Goal: Task Accomplishment & Management: Manage account settings

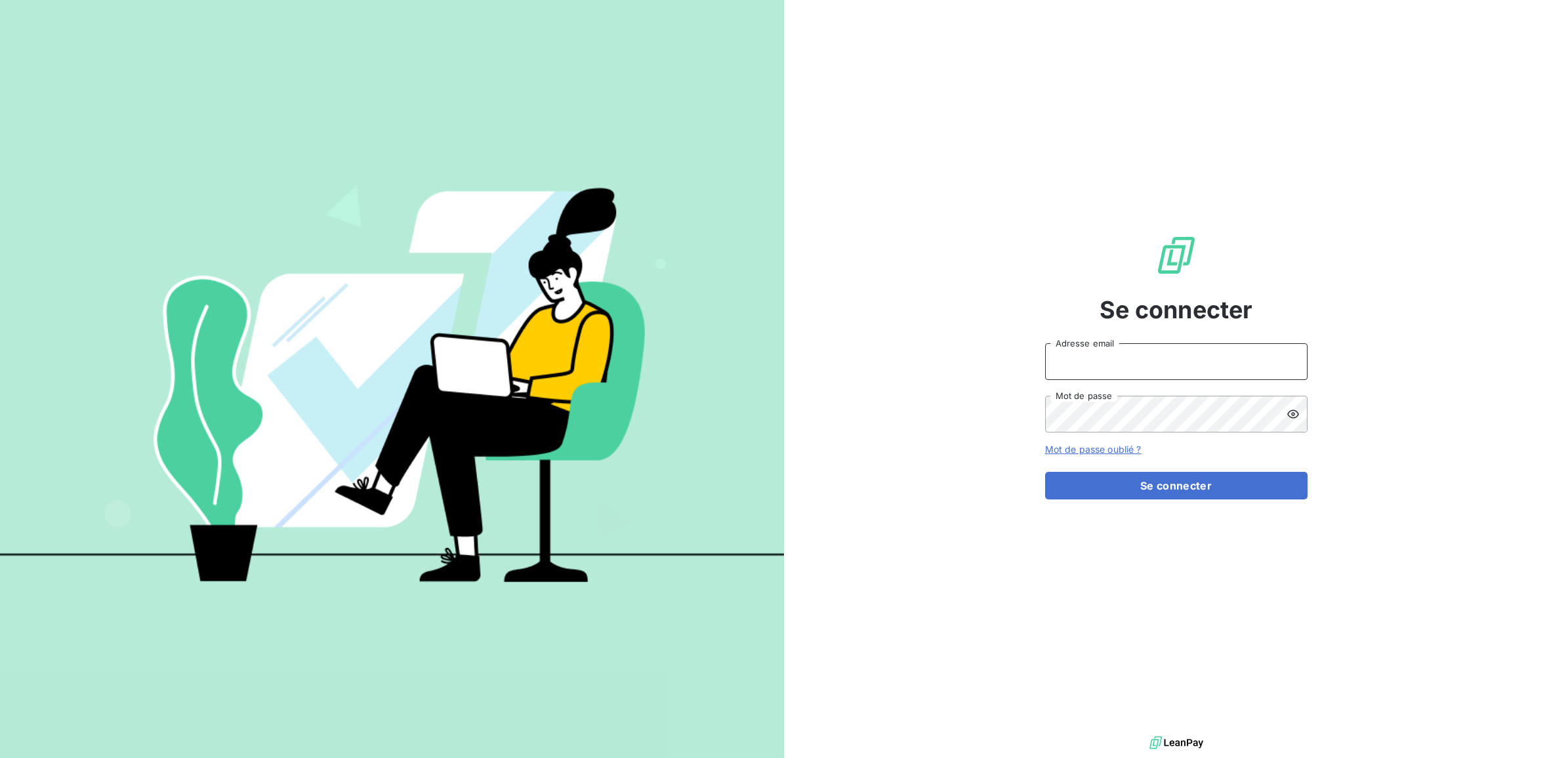
type input "[EMAIL_ADDRESS][DOMAIN_NAME]"
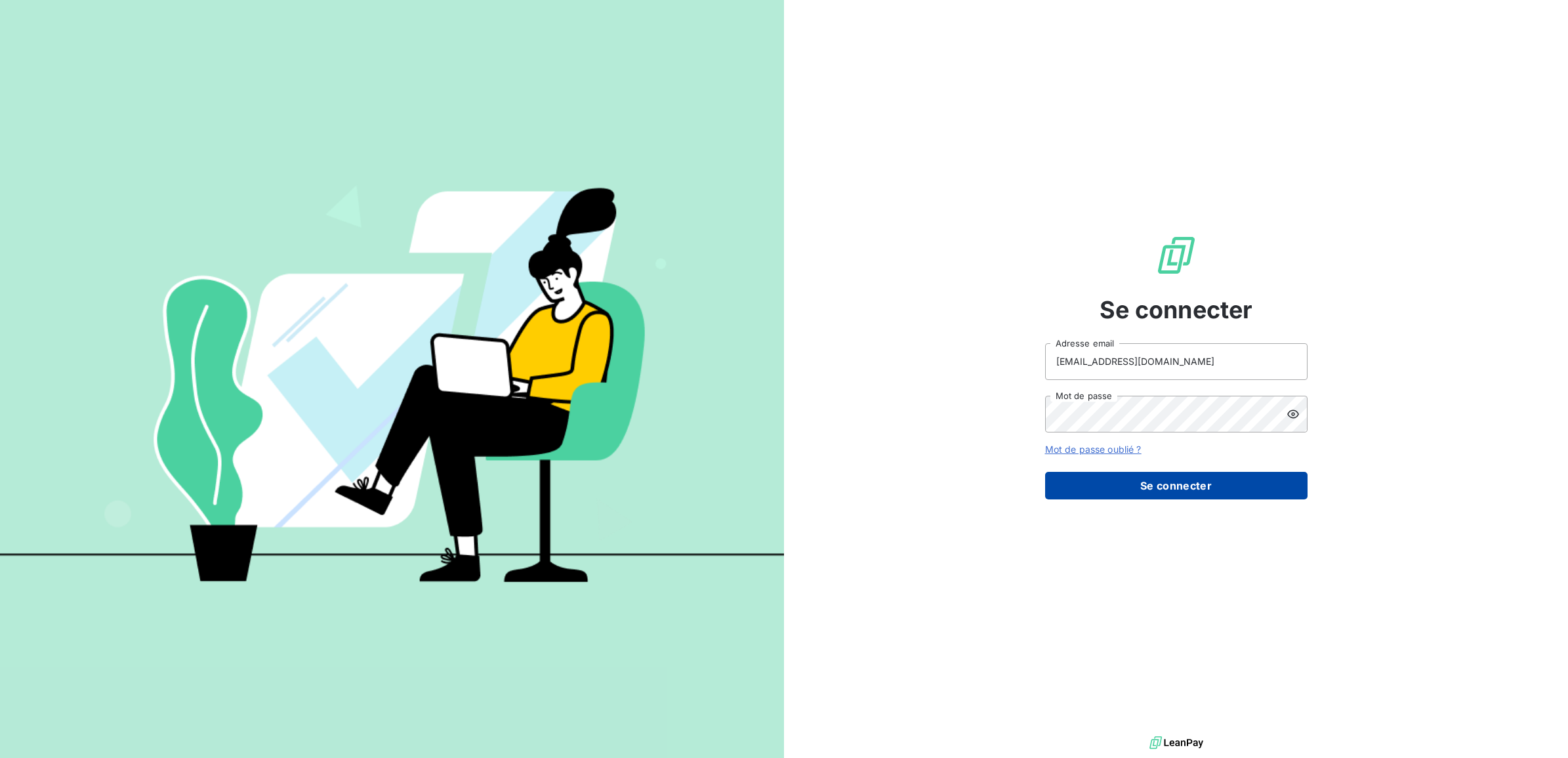
click at [1168, 489] on button "Se connecter" at bounding box center [1176, 485] width 262 height 27
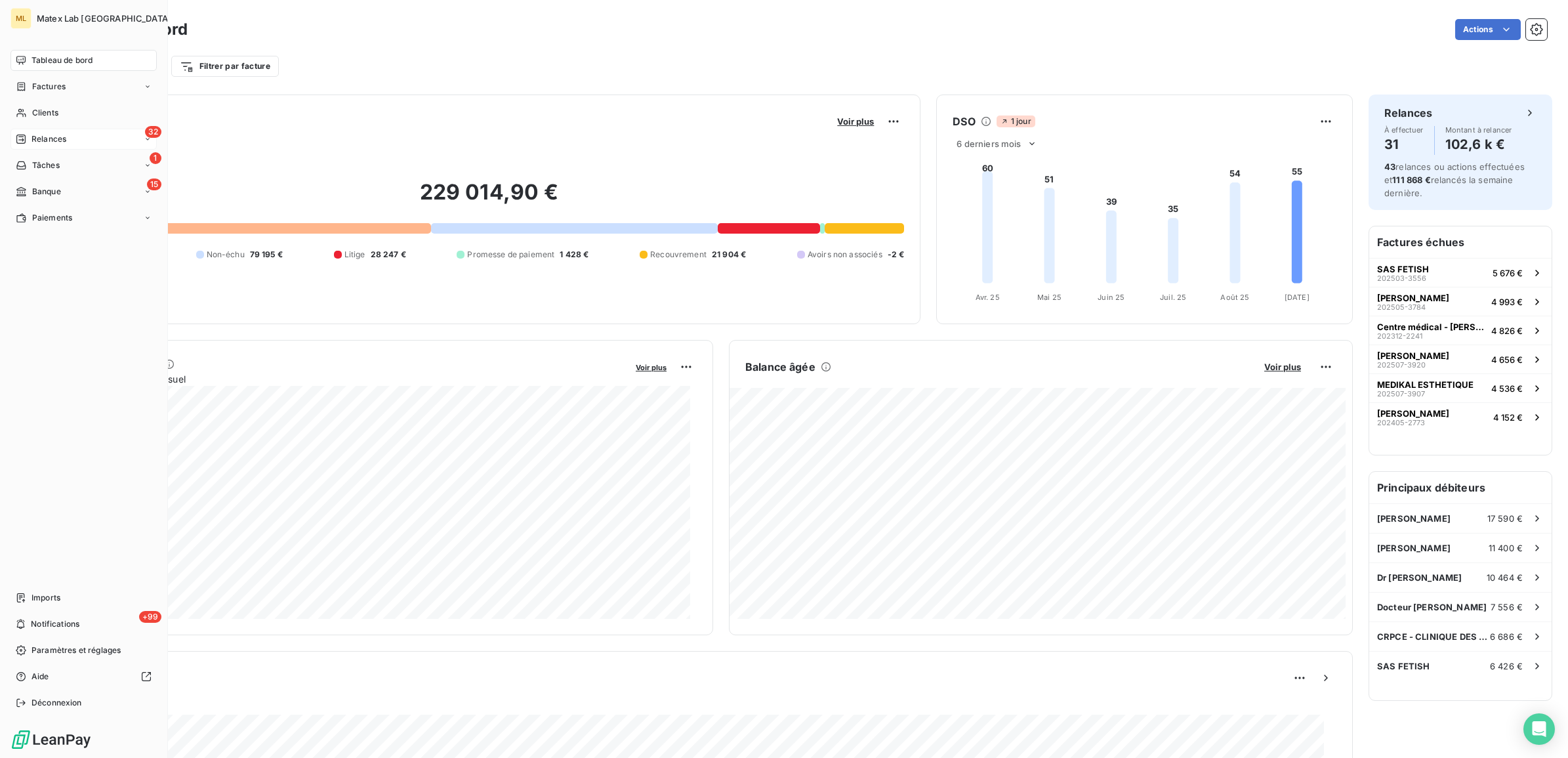
click at [53, 143] on span "Relances" at bounding box center [49, 139] width 35 height 12
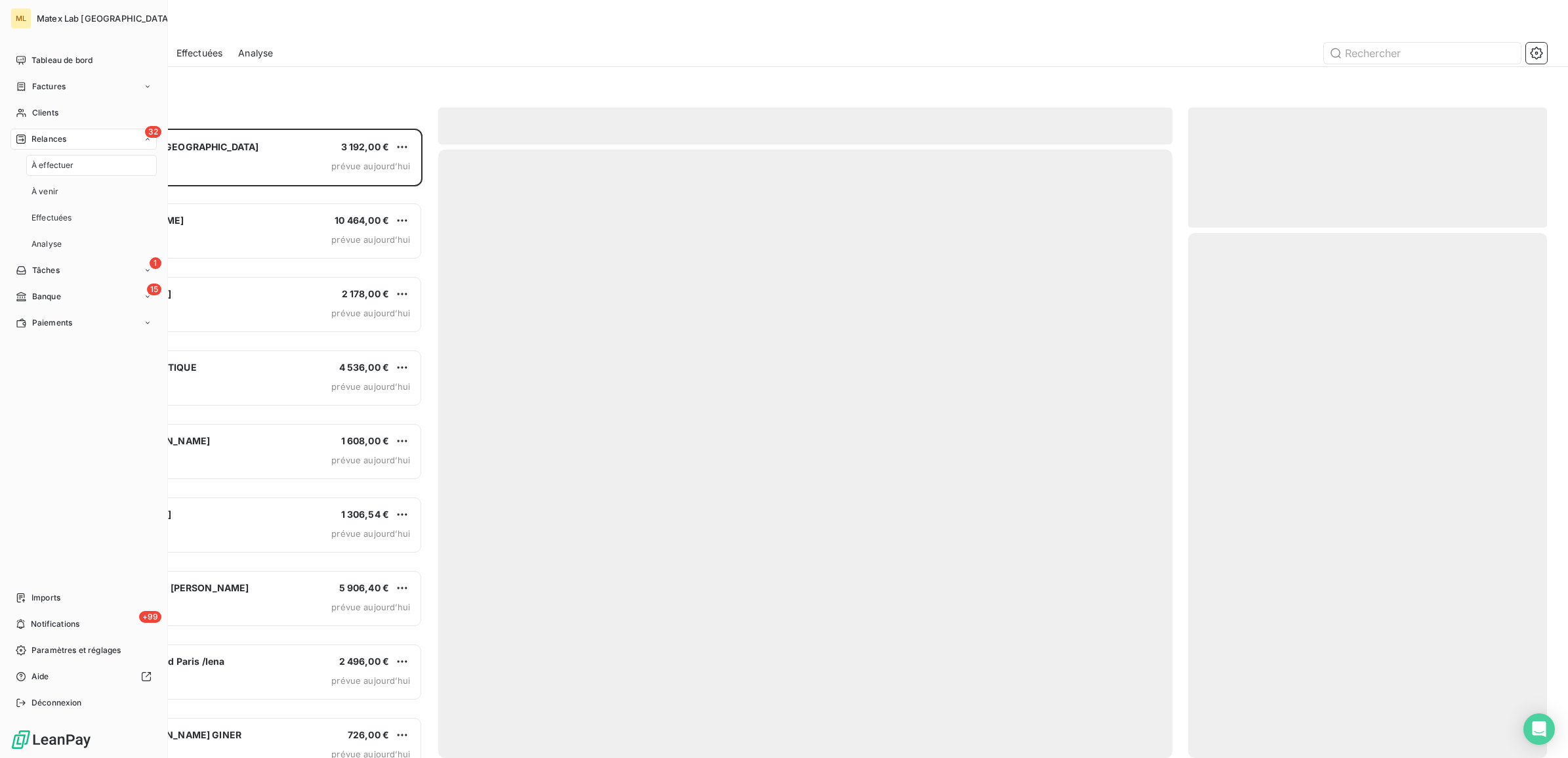
scroll to position [617, 347]
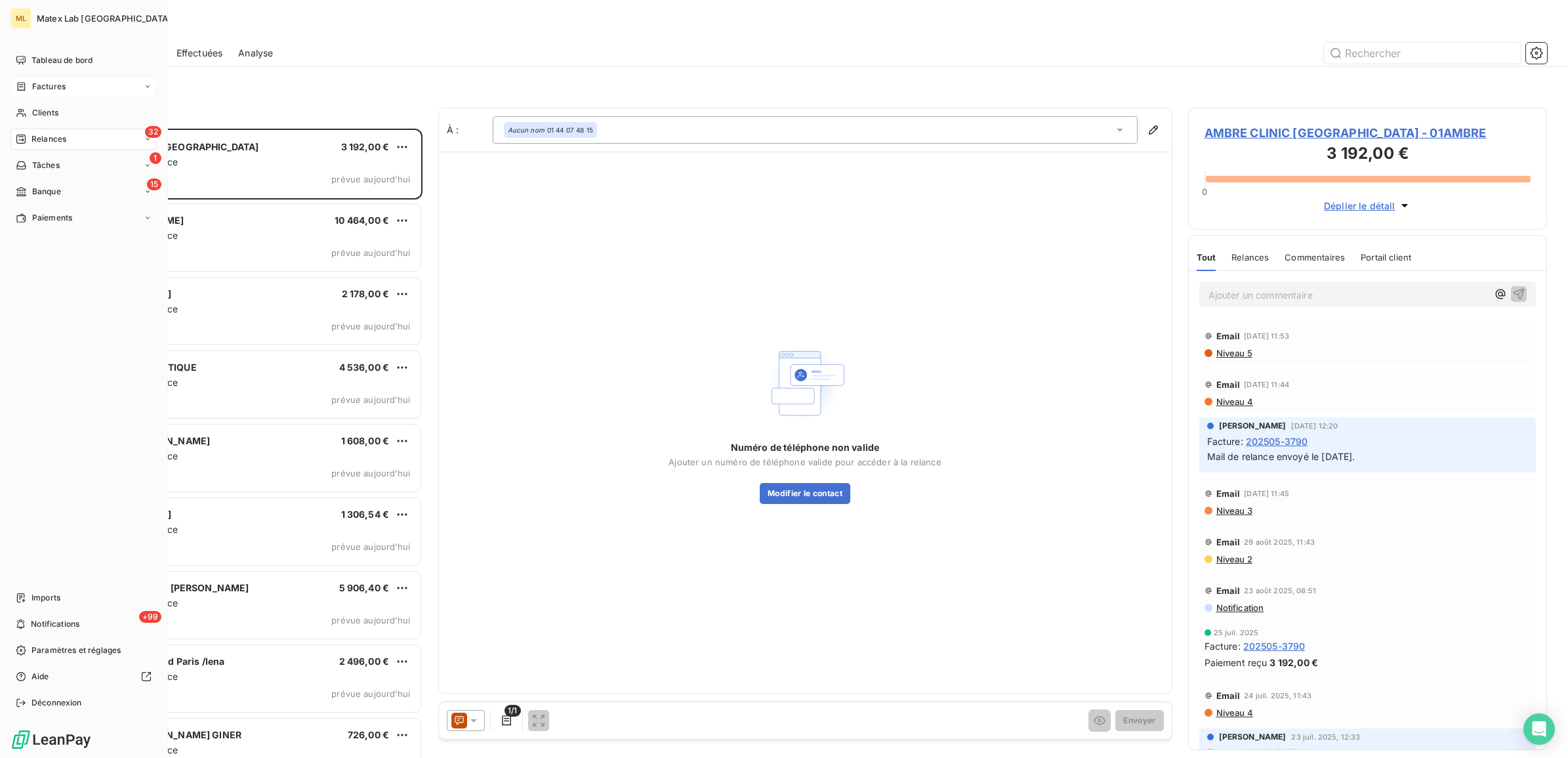
click at [50, 81] on span "Factures" at bounding box center [49, 86] width 34 height 12
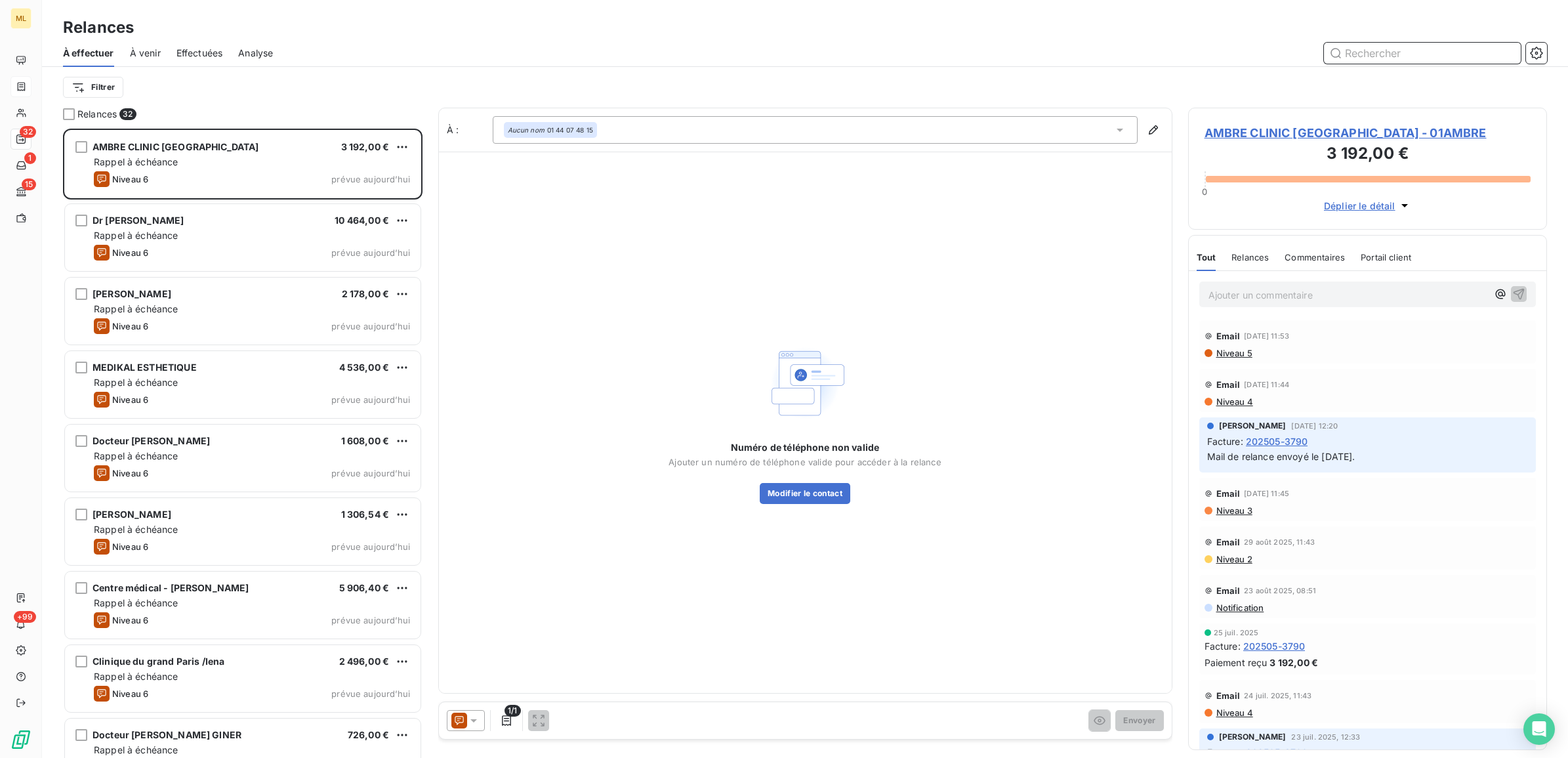
click at [1401, 51] on input "text" at bounding box center [1422, 53] width 197 height 21
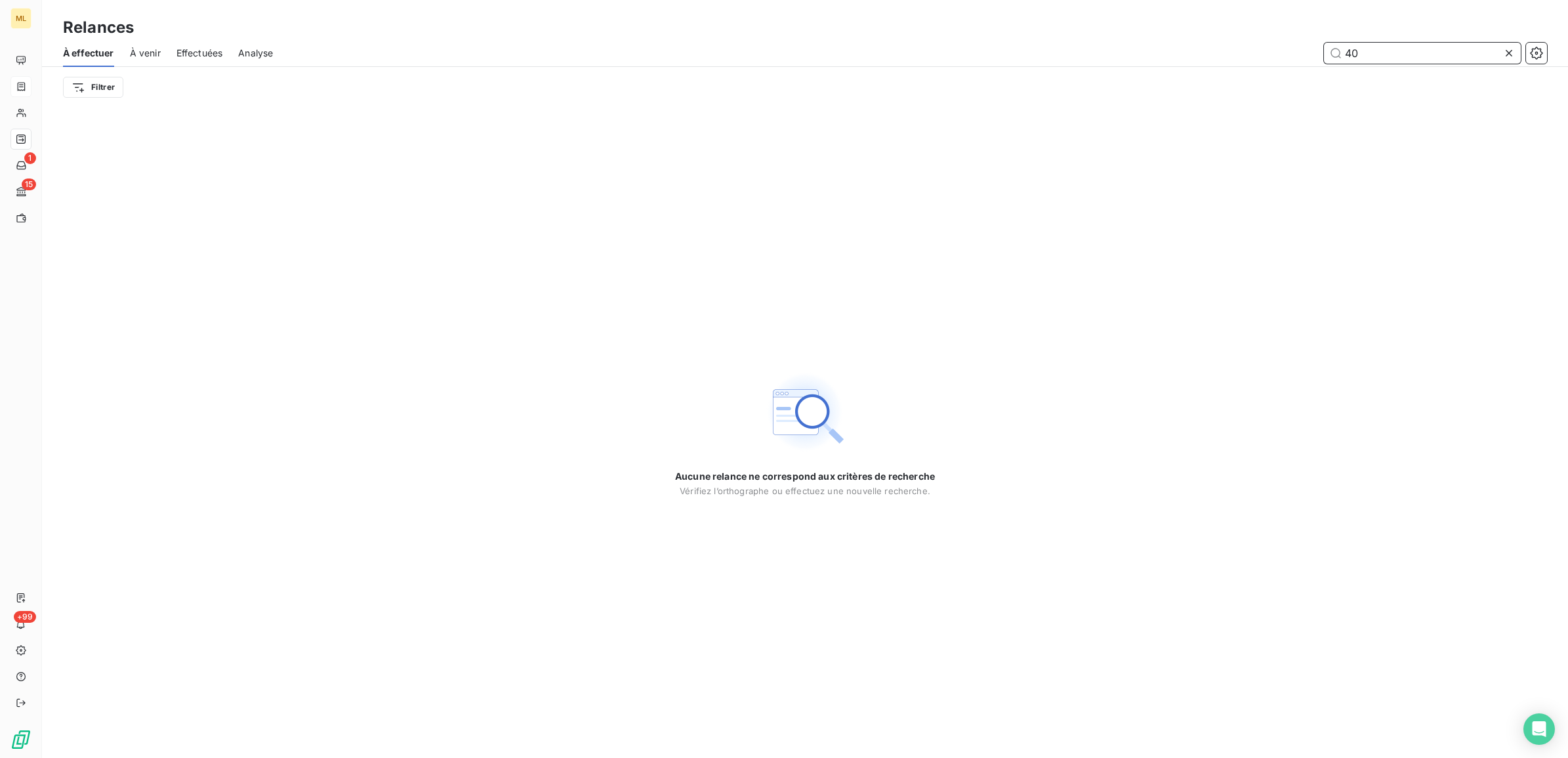
type input "4"
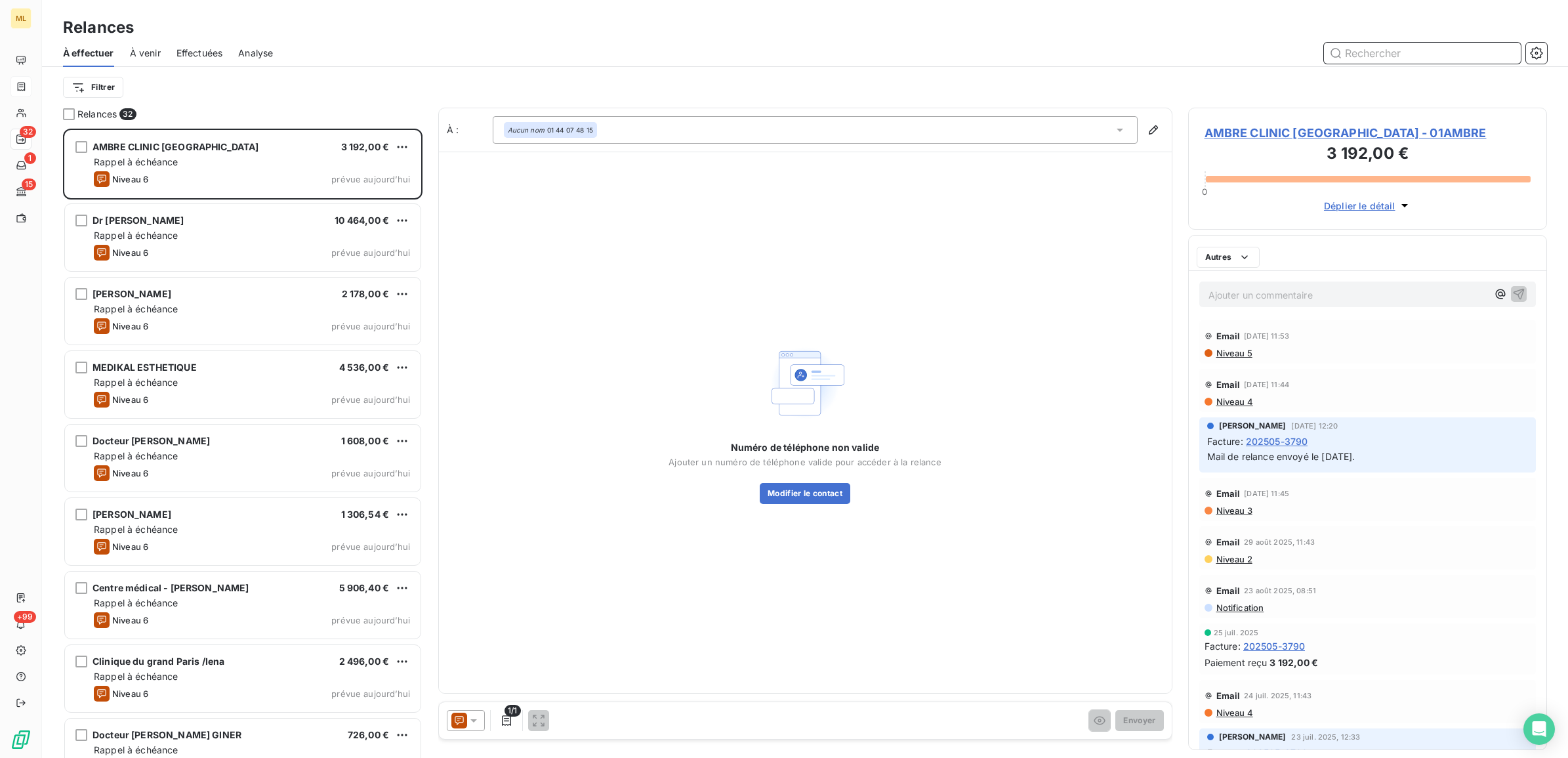
scroll to position [617, 347]
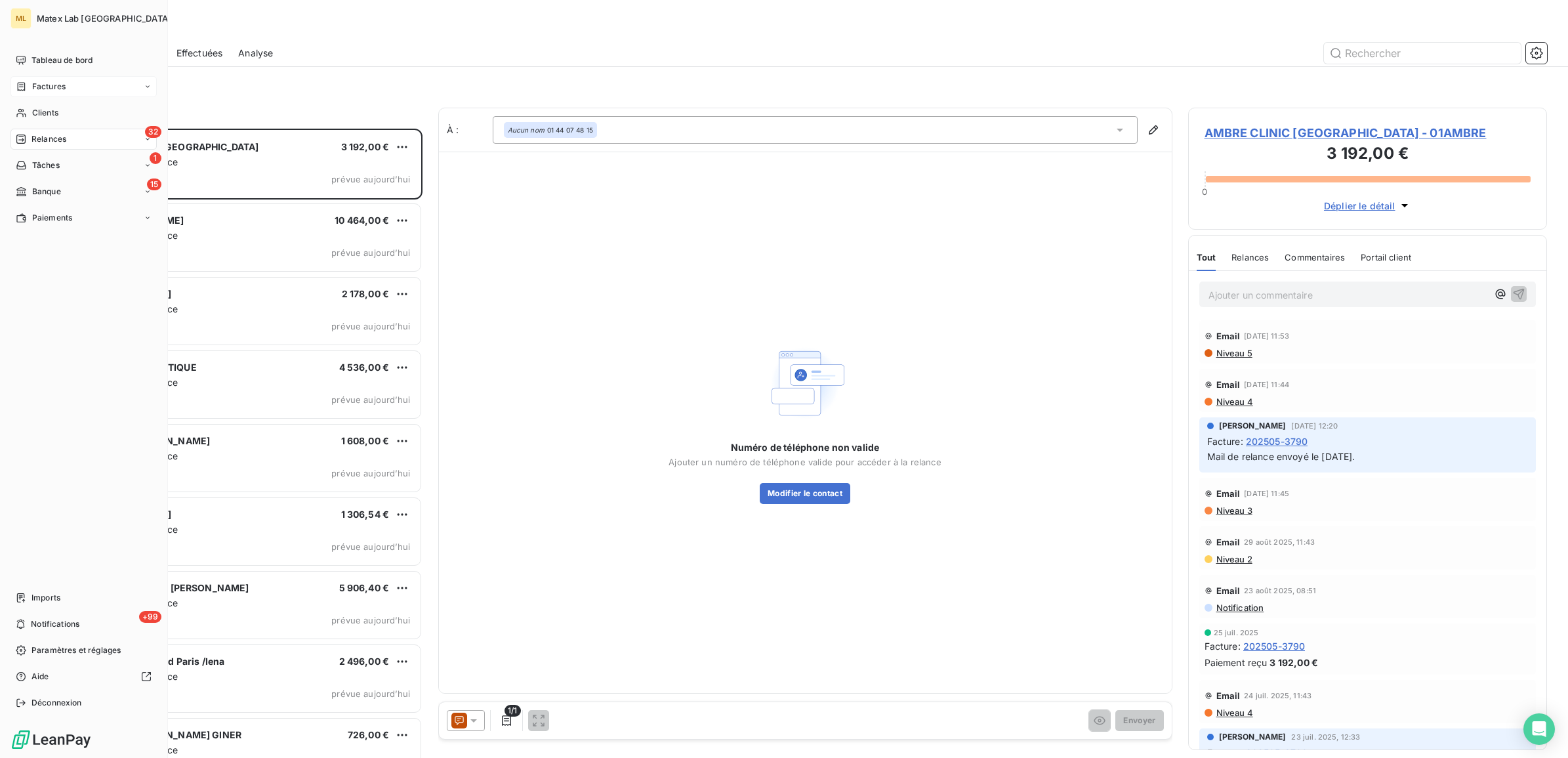
click at [44, 85] on span "Factures" at bounding box center [49, 86] width 34 height 12
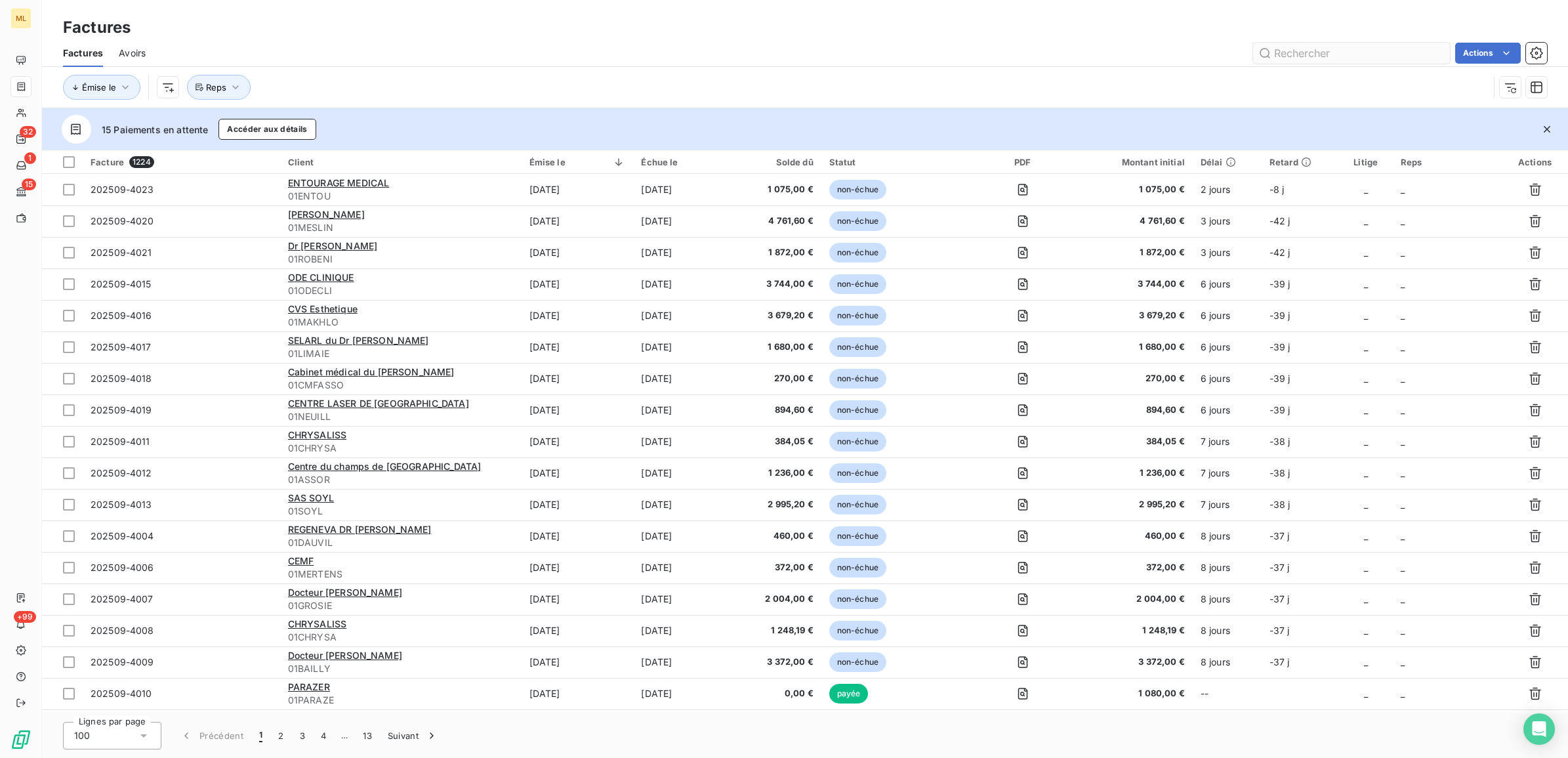
click at [1321, 53] on input "text" at bounding box center [1352, 53] width 197 height 21
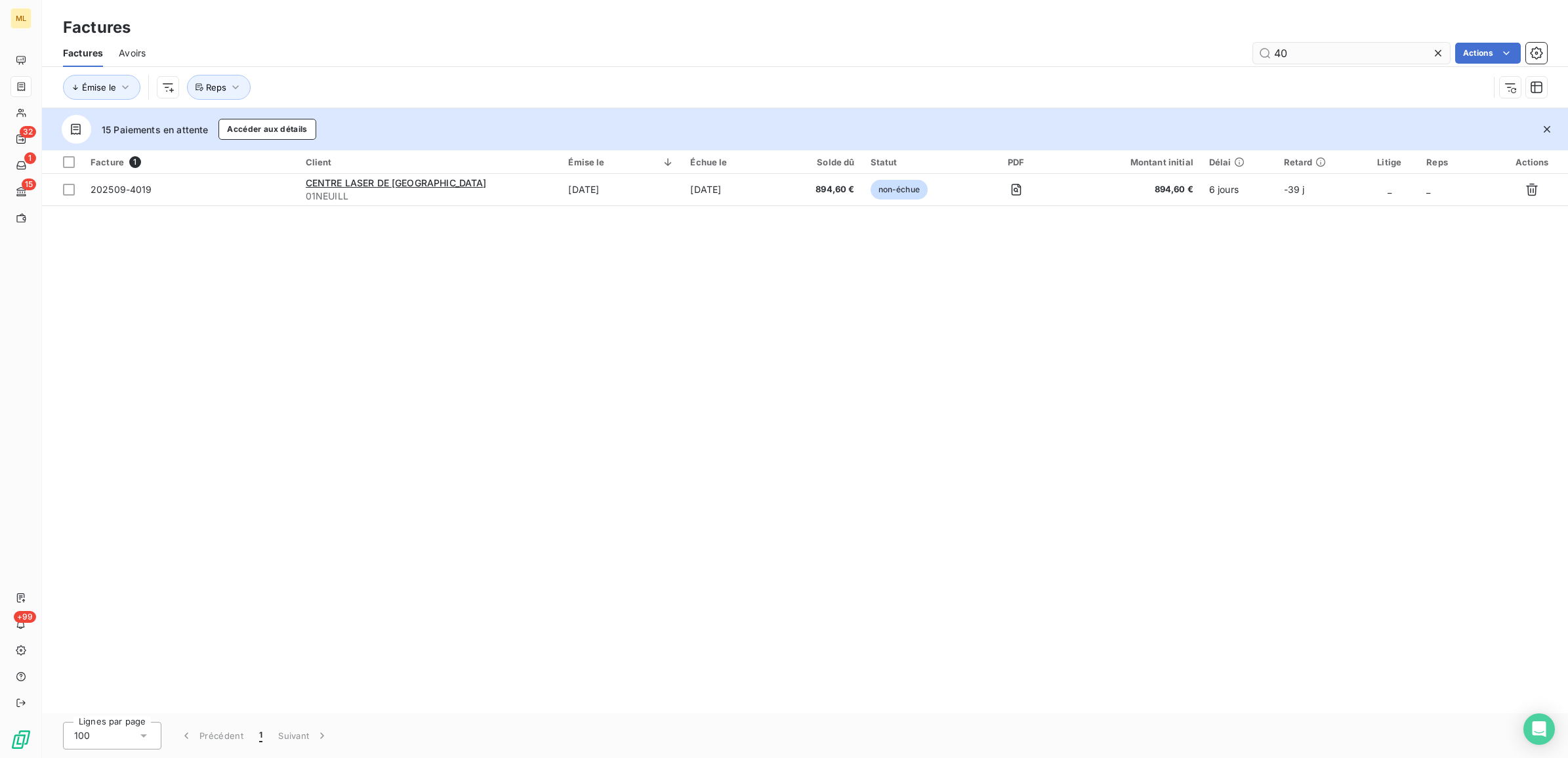
type input "4"
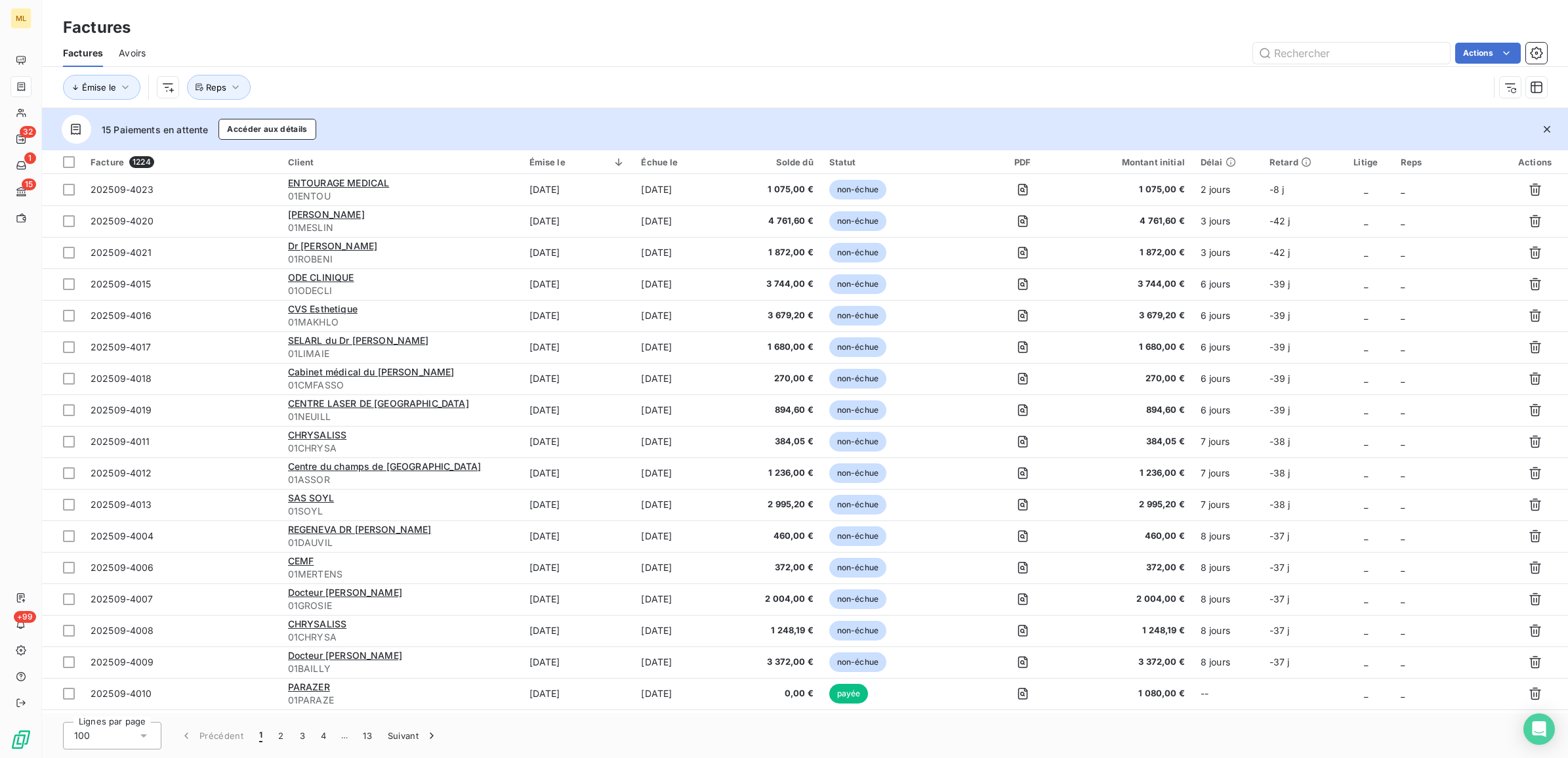
click at [952, 27] on div "Factures" at bounding box center [805, 27] width 1526 height 23
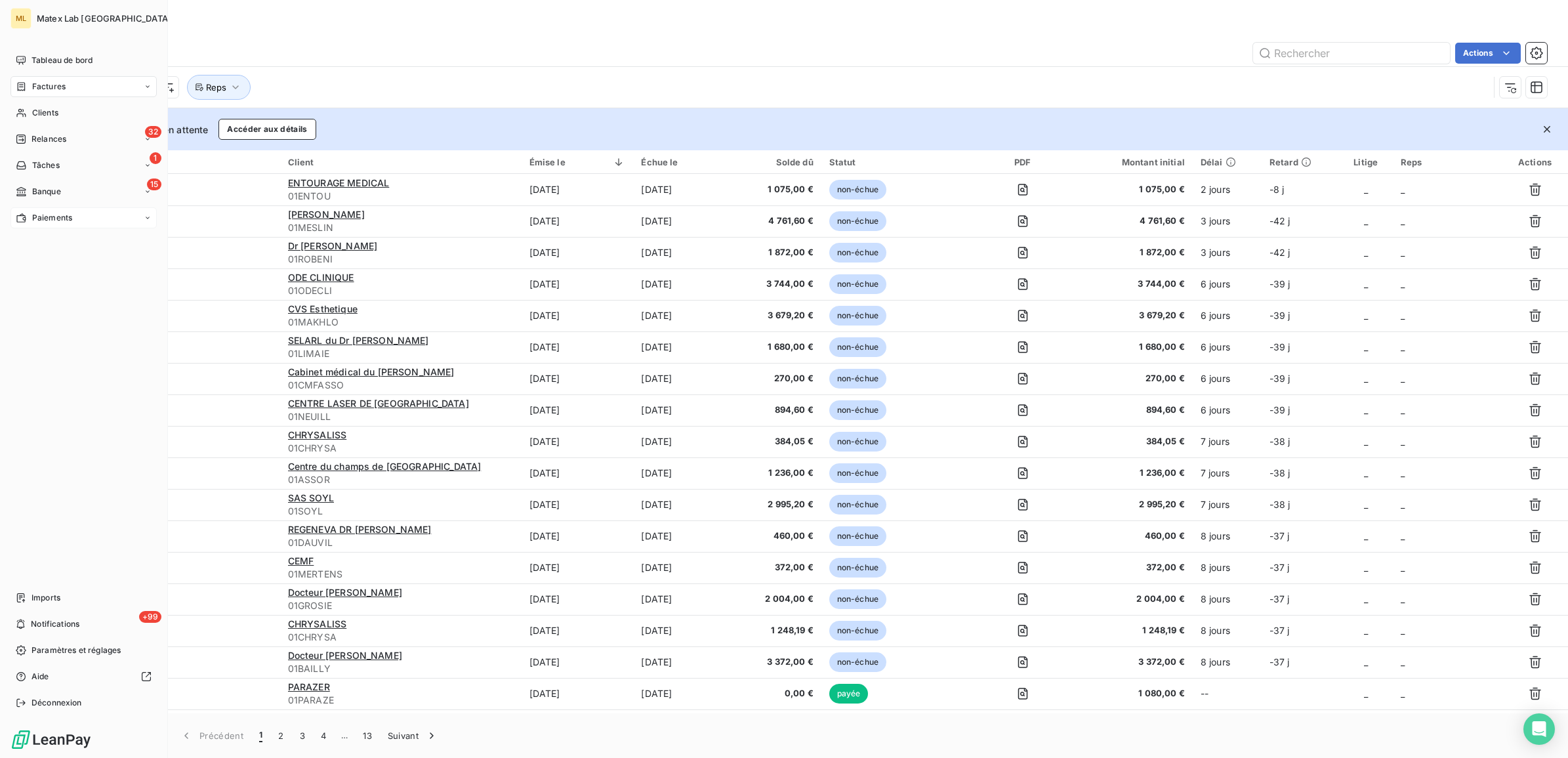
click at [63, 223] on span "Paiements" at bounding box center [52, 217] width 40 height 12
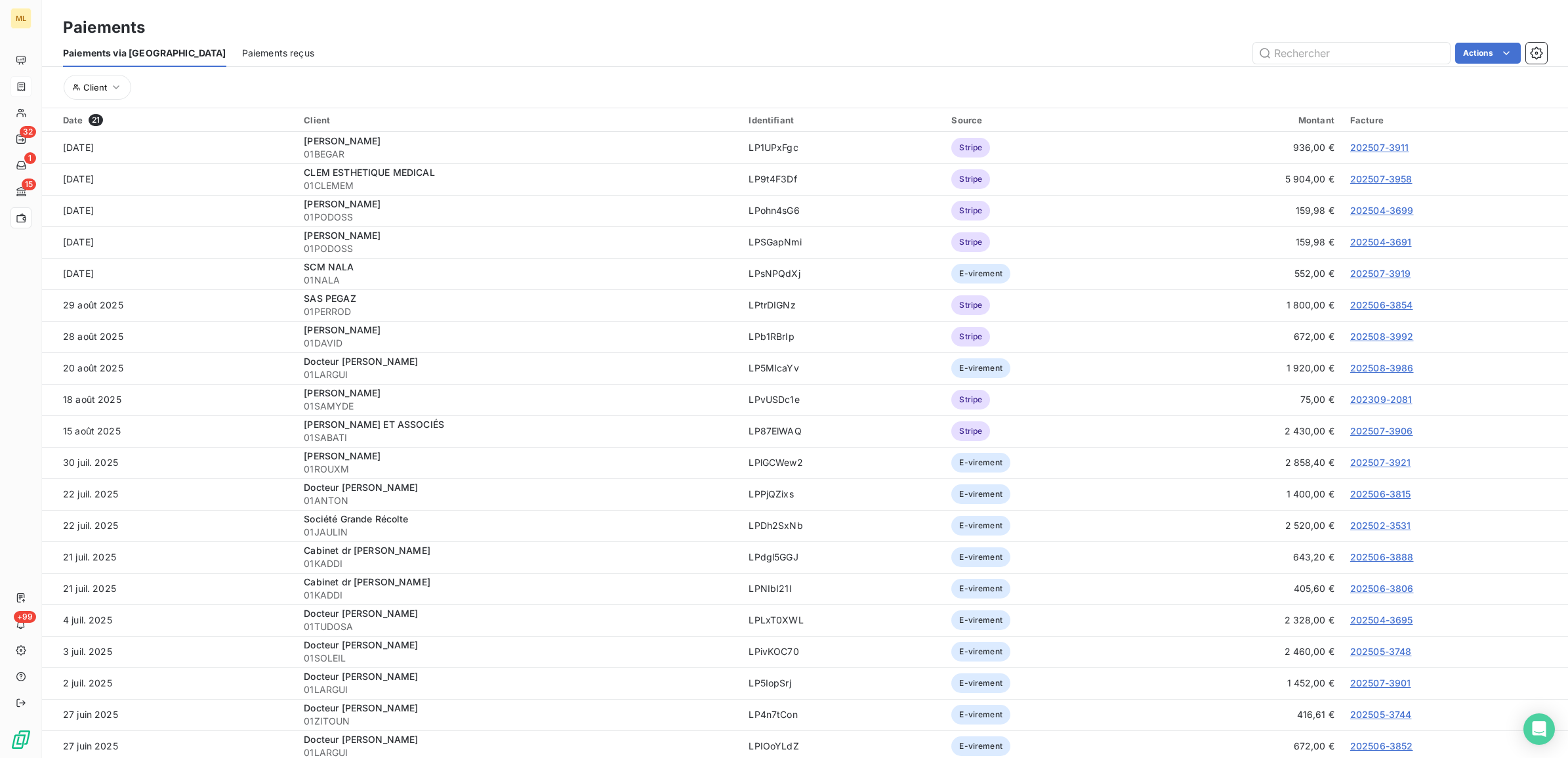
click at [242, 53] on span "Paiements reçus" at bounding box center [277, 53] width 72 height 13
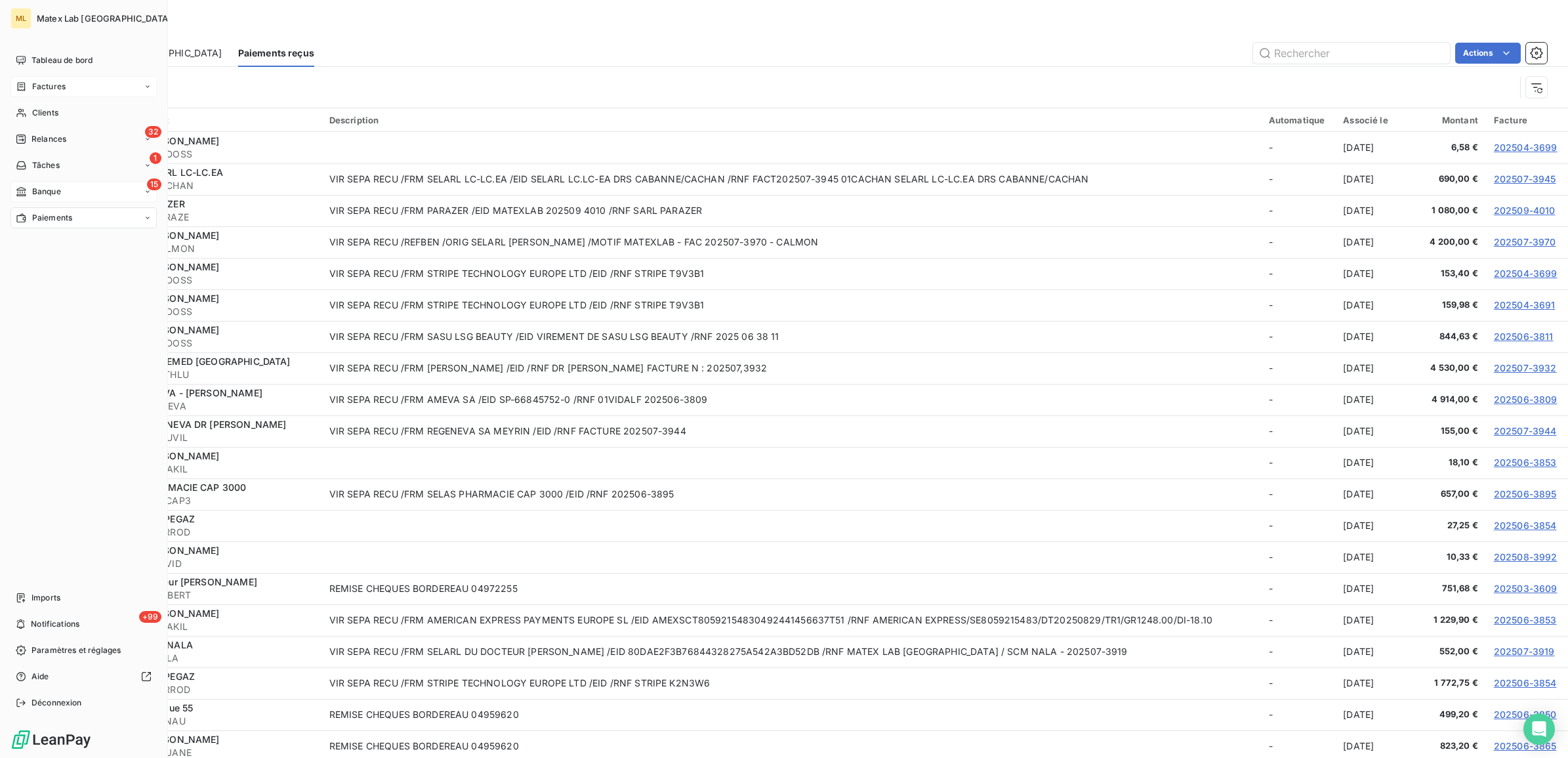
click at [37, 192] on span "Banque" at bounding box center [46, 191] width 29 height 12
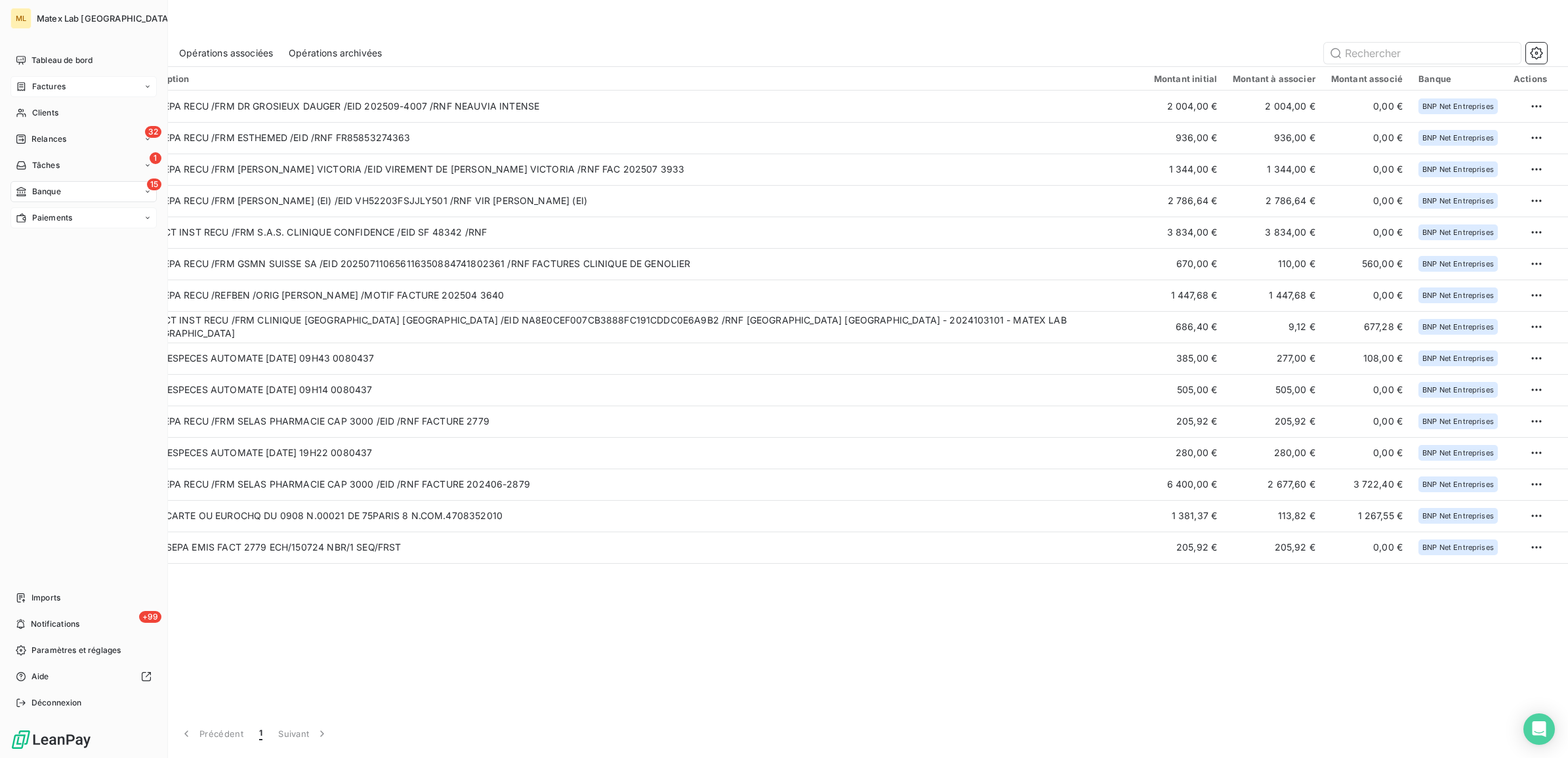
click at [63, 81] on span "Factures" at bounding box center [49, 86] width 34 height 12
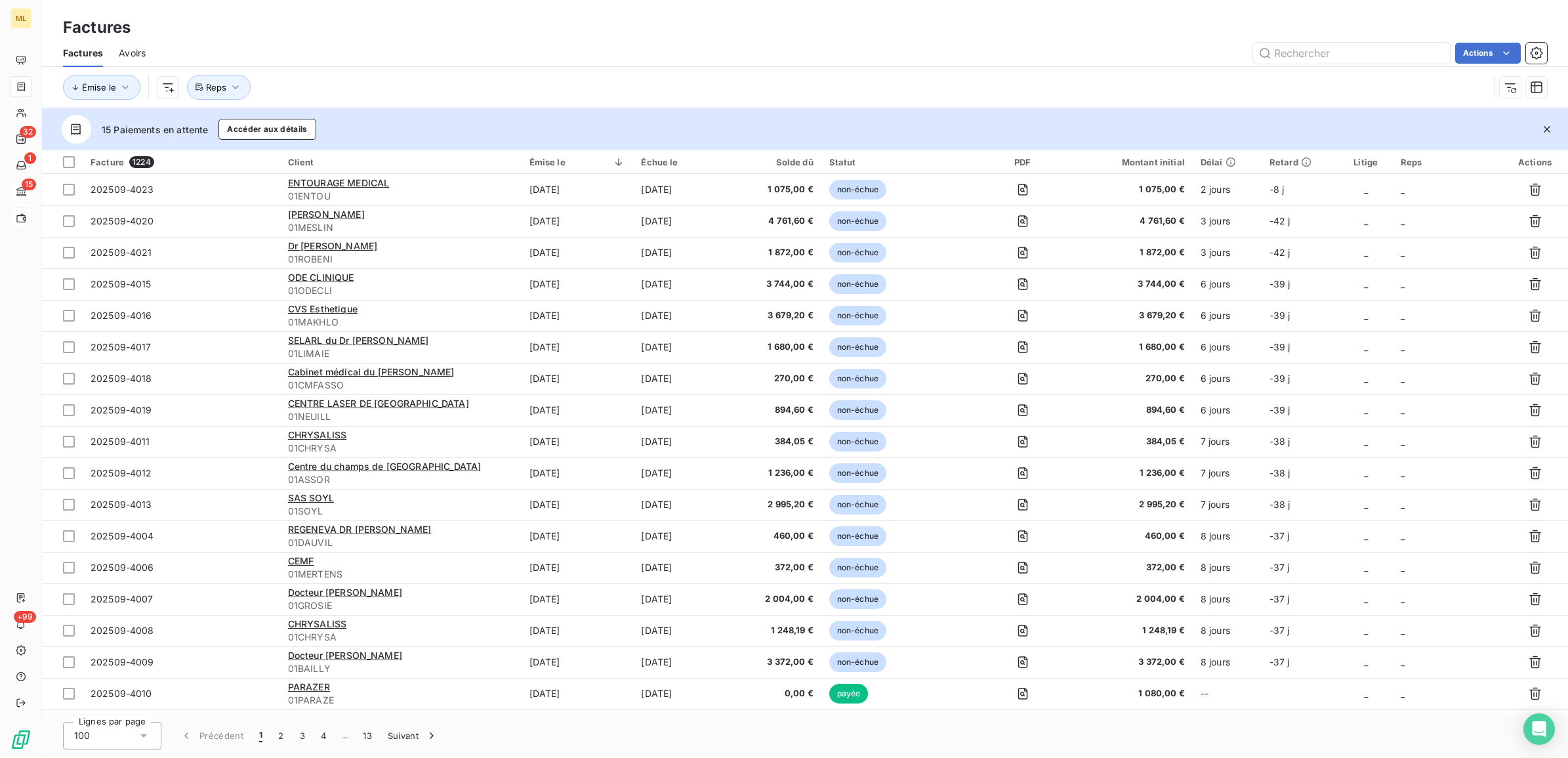
click at [510, 31] on div "Factures" at bounding box center [805, 27] width 1526 height 23
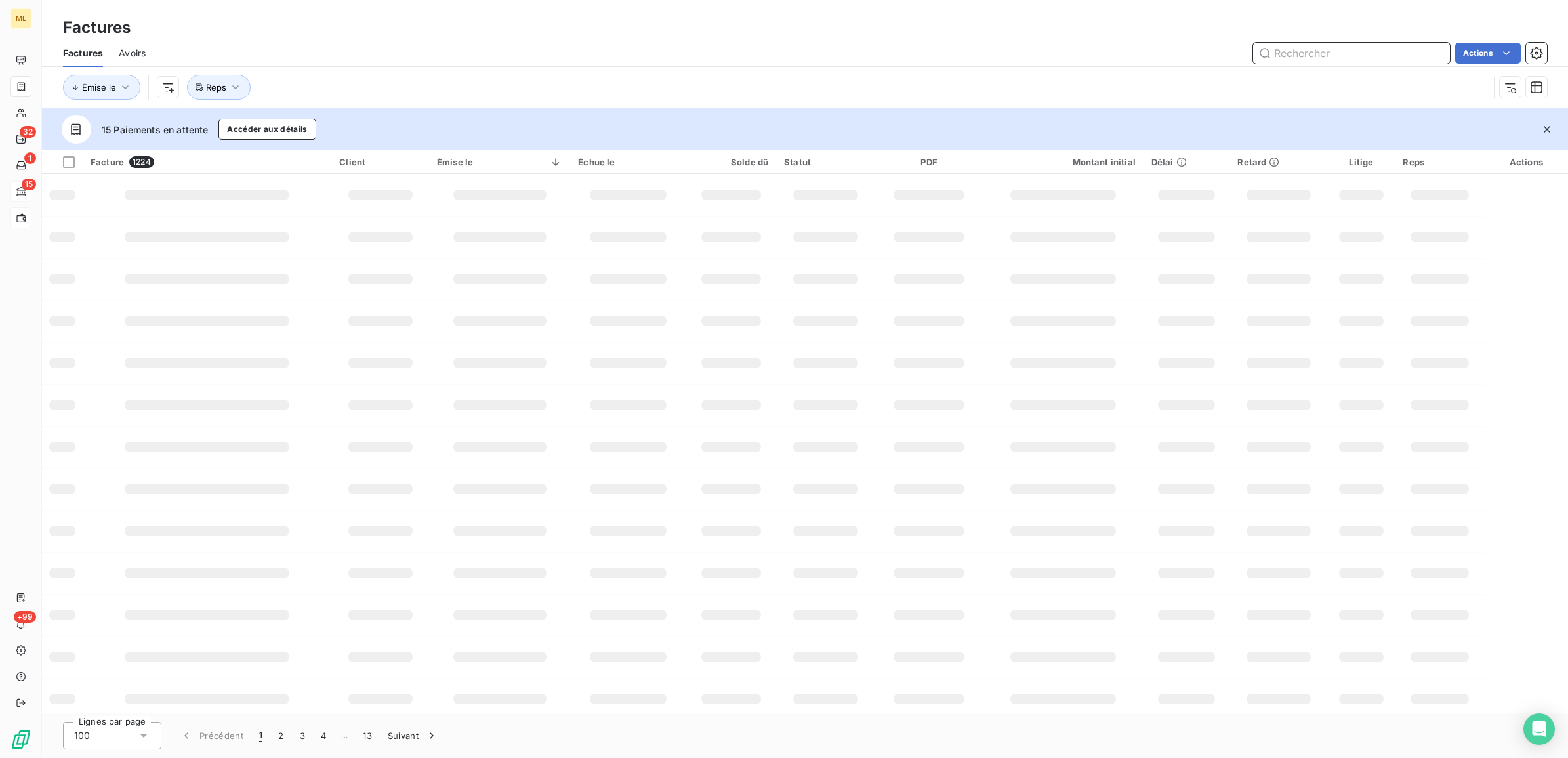
click at [1296, 53] on input "text" at bounding box center [1352, 53] width 197 height 21
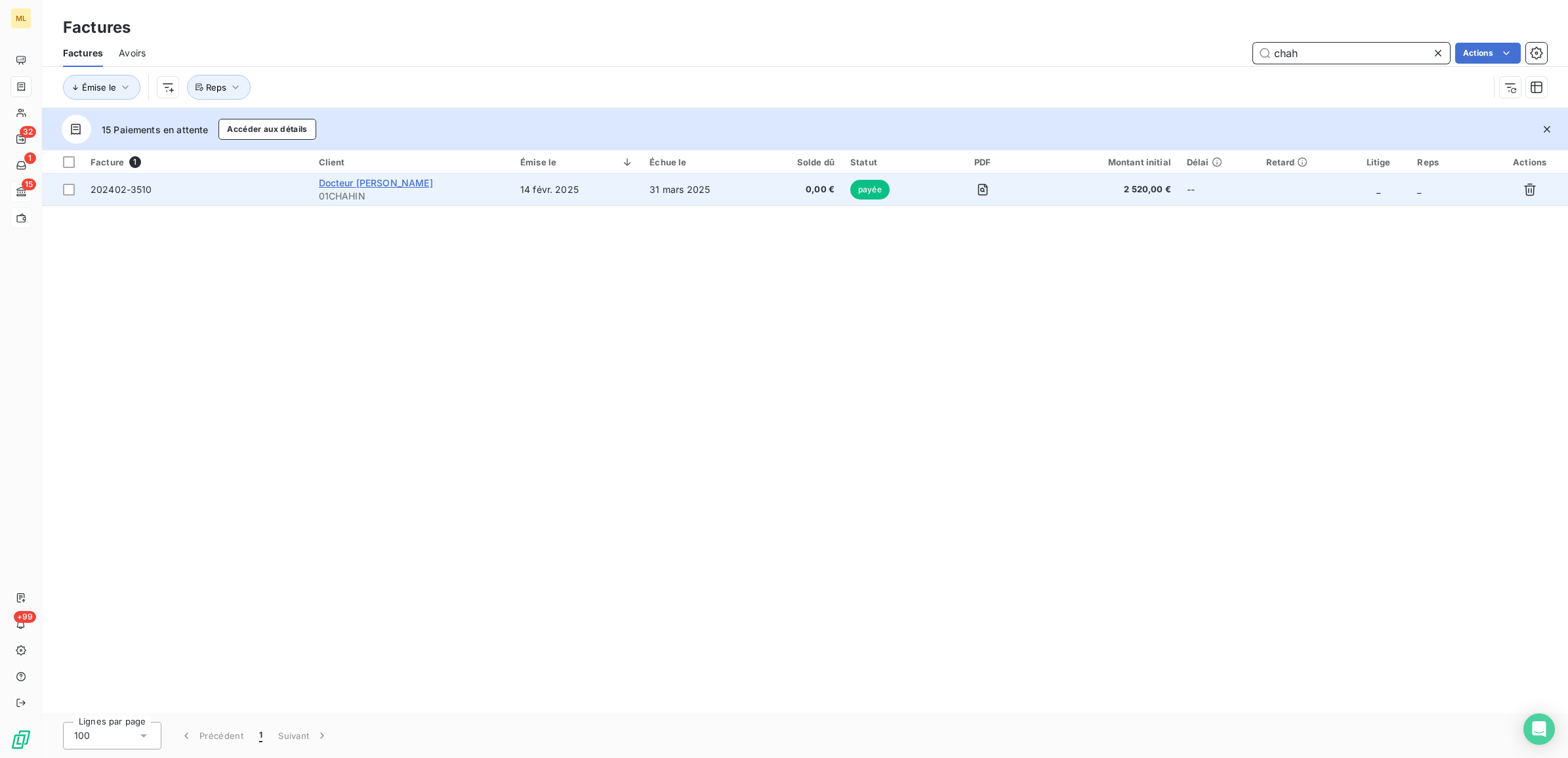
type input "chah"
click at [392, 182] on span "Docteur [PERSON_NAME]" at bounding box center [376, 183] width 114 height 11
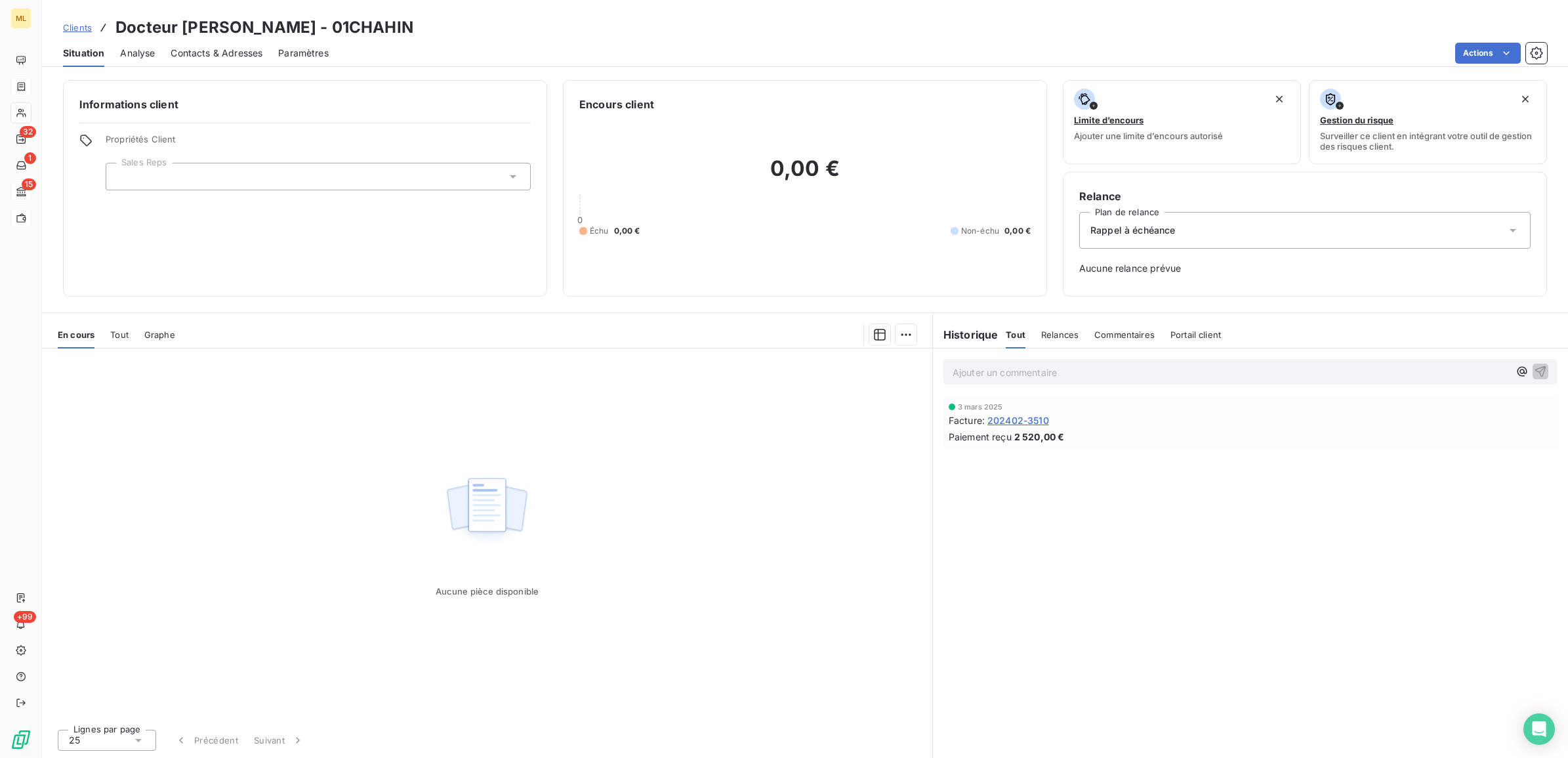
click at [217, 56] on span "Contacts & Adresses" at bounding box center [216, 53] width 92 height 13
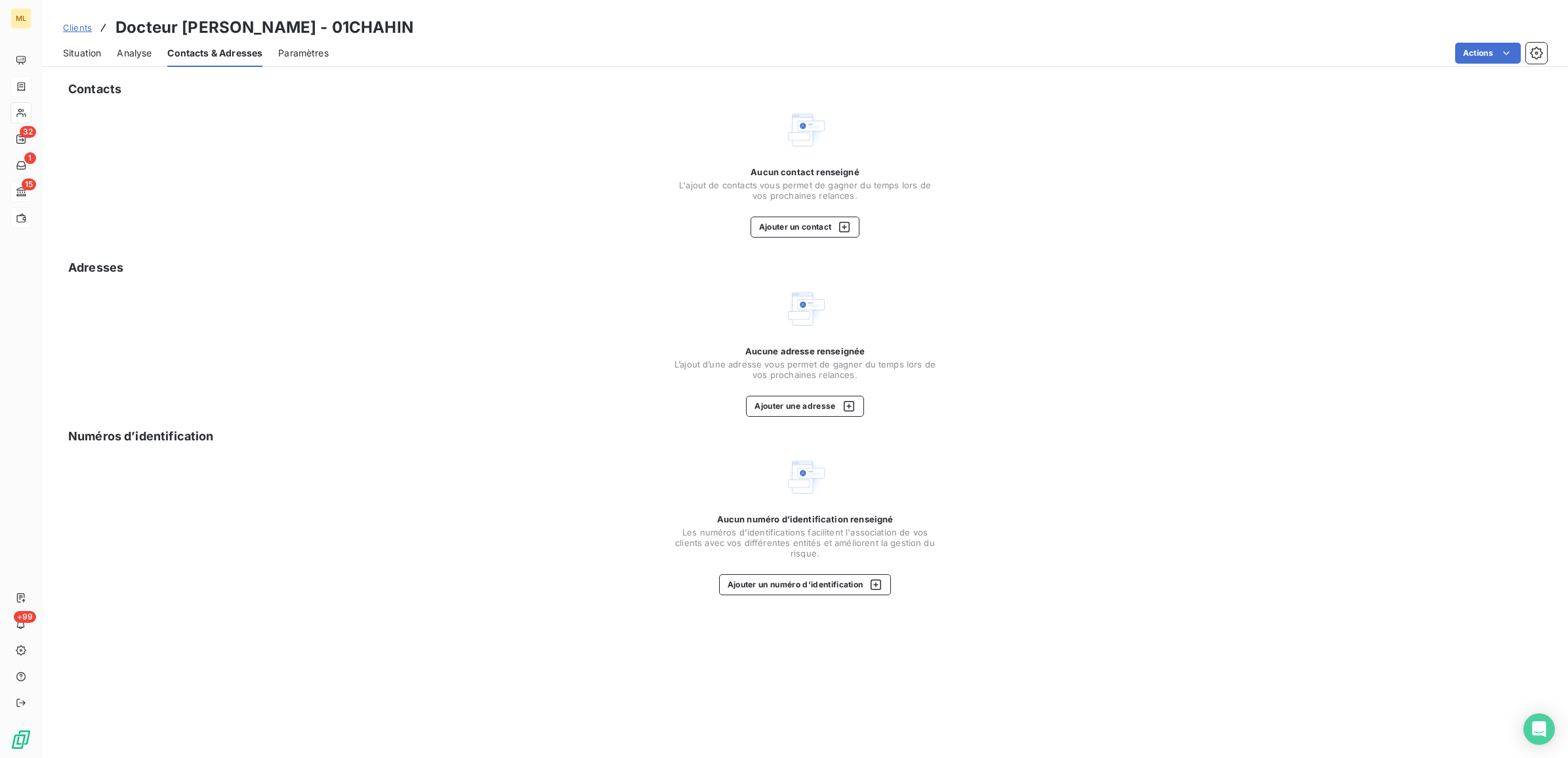
click at [605, 39] on div "Situation Analyse Contacts & Adresses Paramètres Actions" at bounding box center [805, 52] width 1526 height 27
click at [87, 51] on span "Situation" at bounding box center [81, 53] width 38 height 13
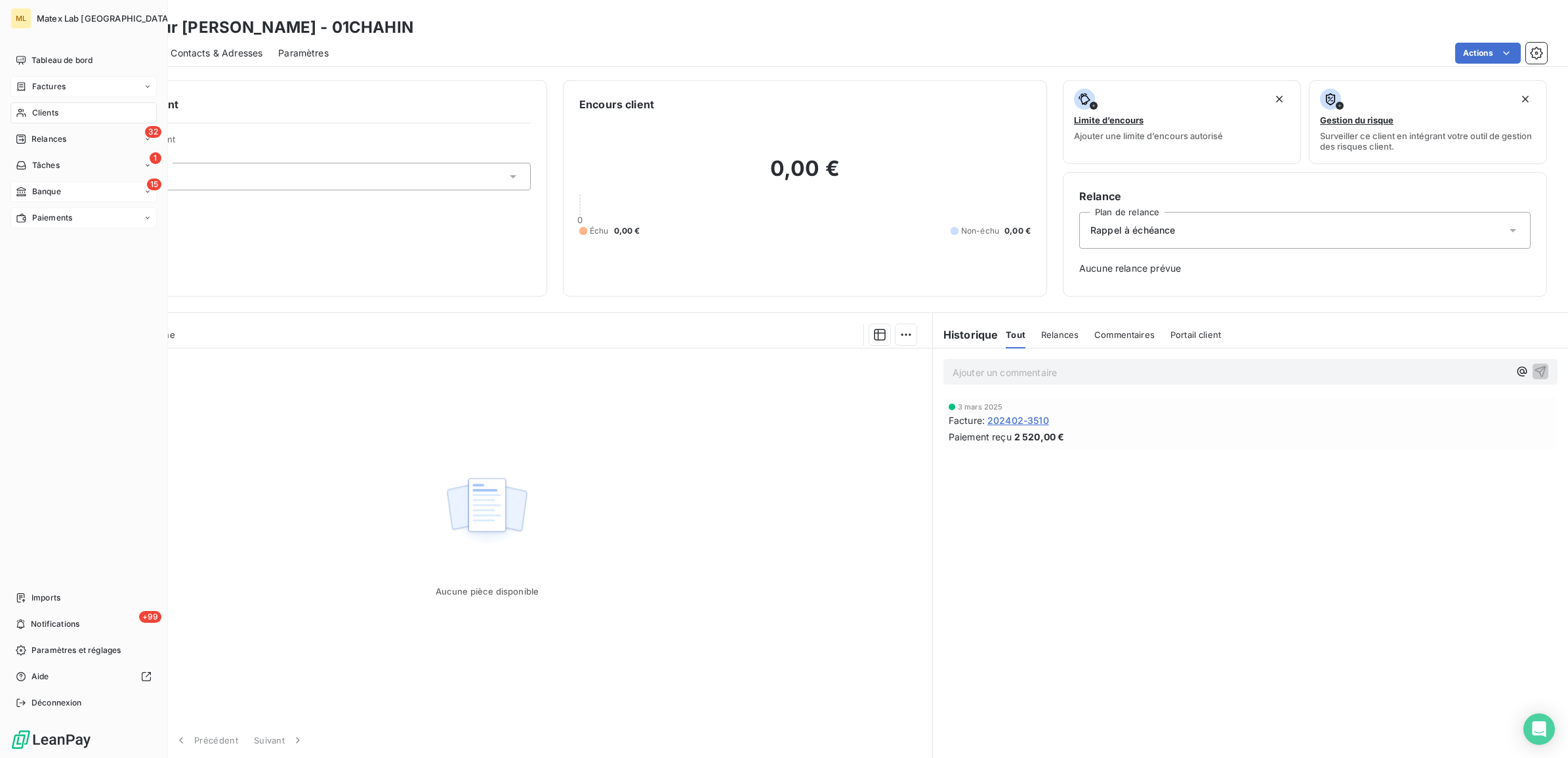
click at [11, 87] on div "Factures" at bounding box center [83, 86] width 146 height 21
